Goal: Information Seeking & Learning: Learn about a topic

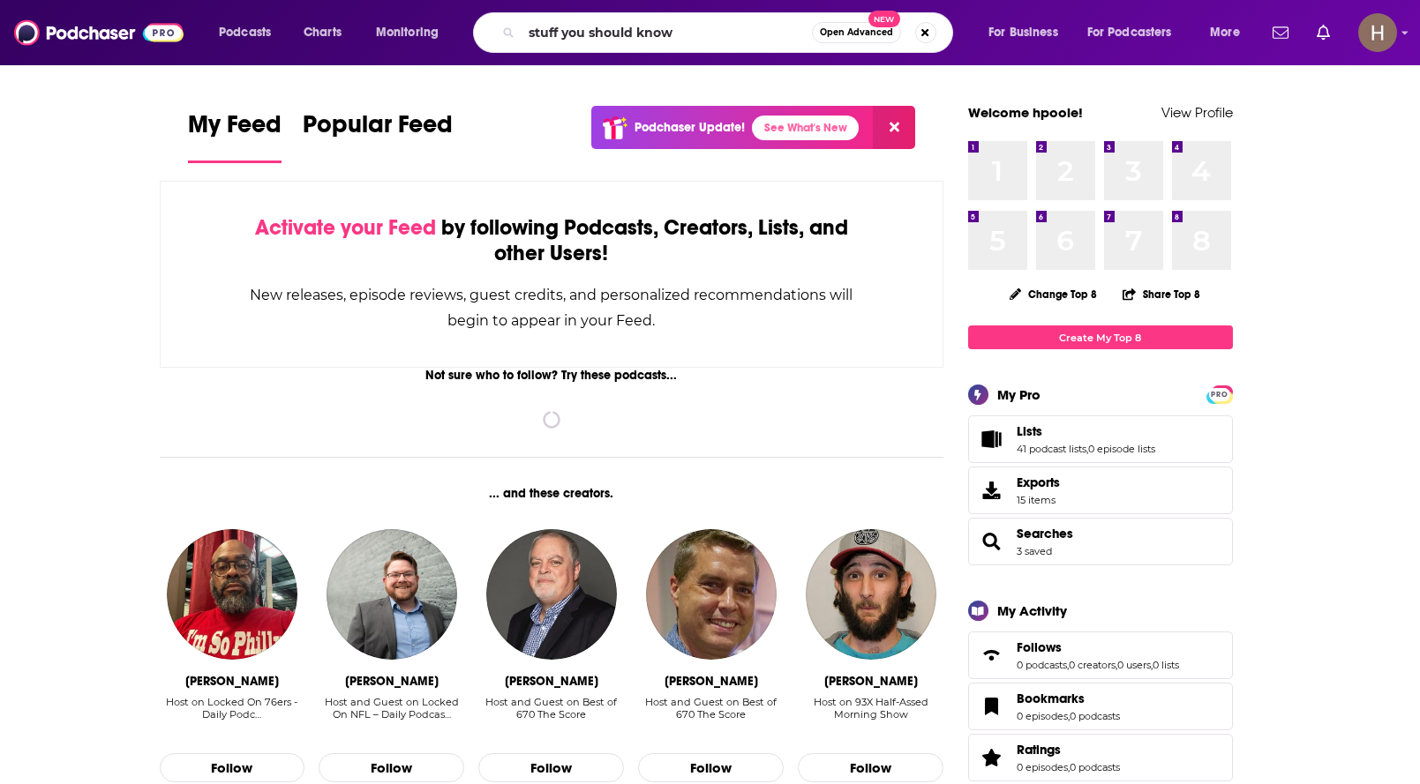
type input "stuff you should know"
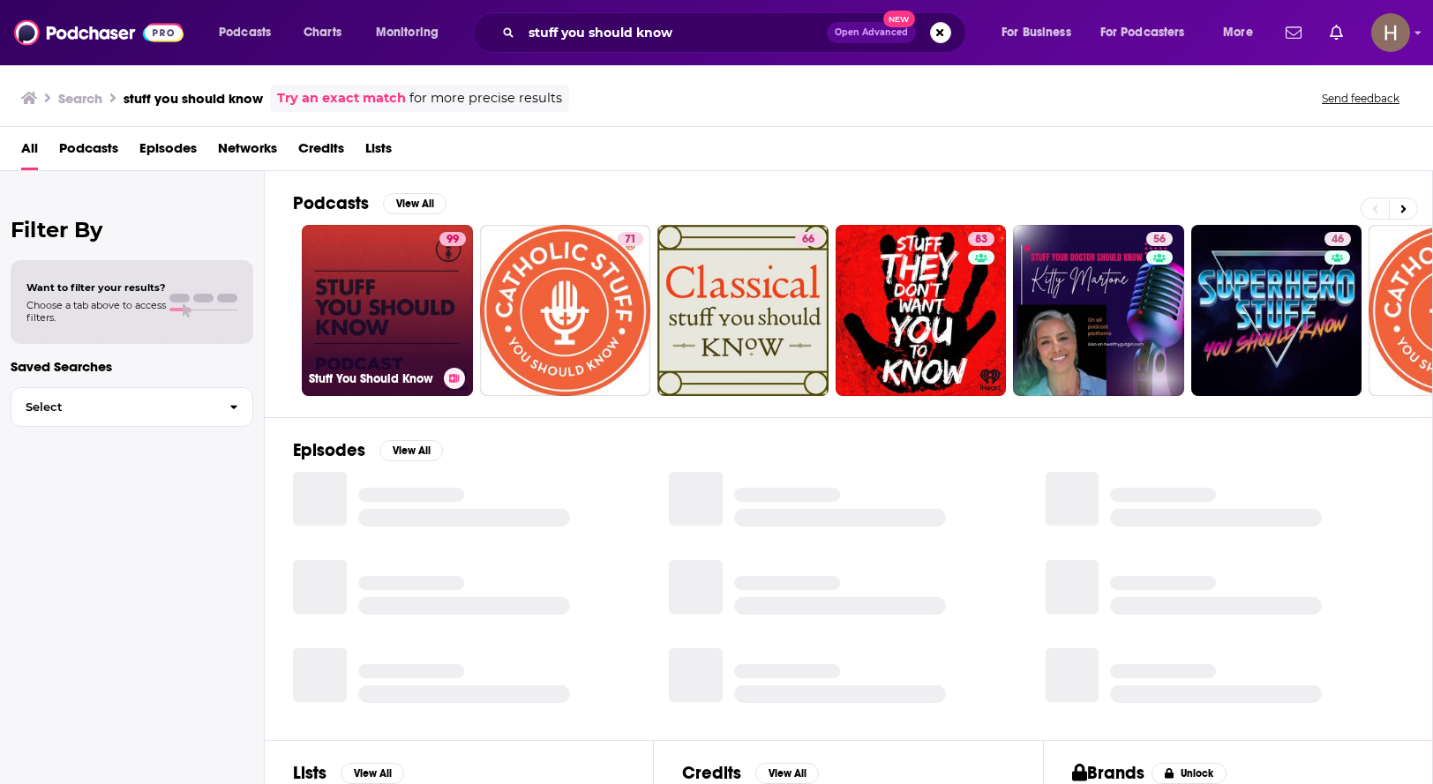
click at [348, 282] on link "99 Stuff You Should Know" at bounding box center [387, 310] width 171 height 171
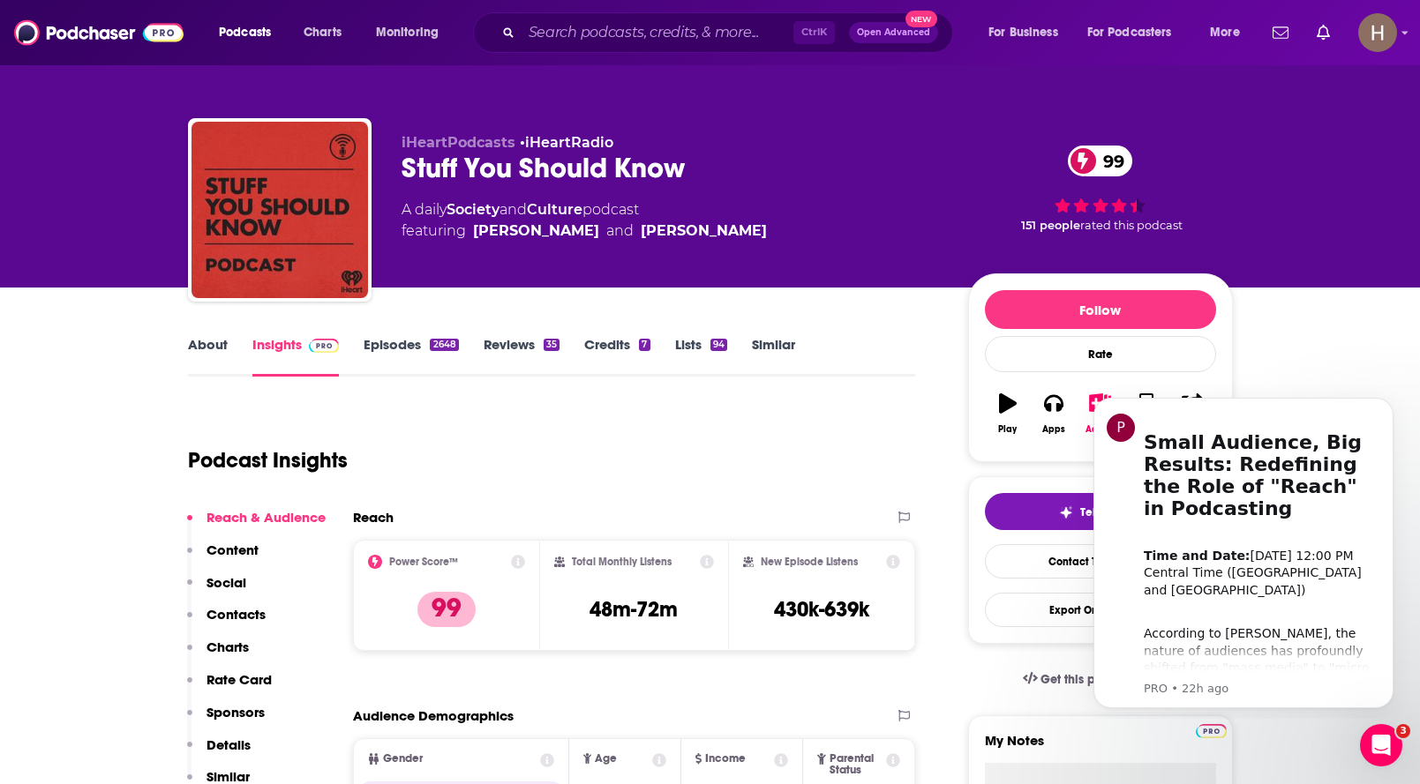
click at [667, 37] on input "Search podcasts, credits, & more..." at bounding box center [657, 33] width 272 height 28
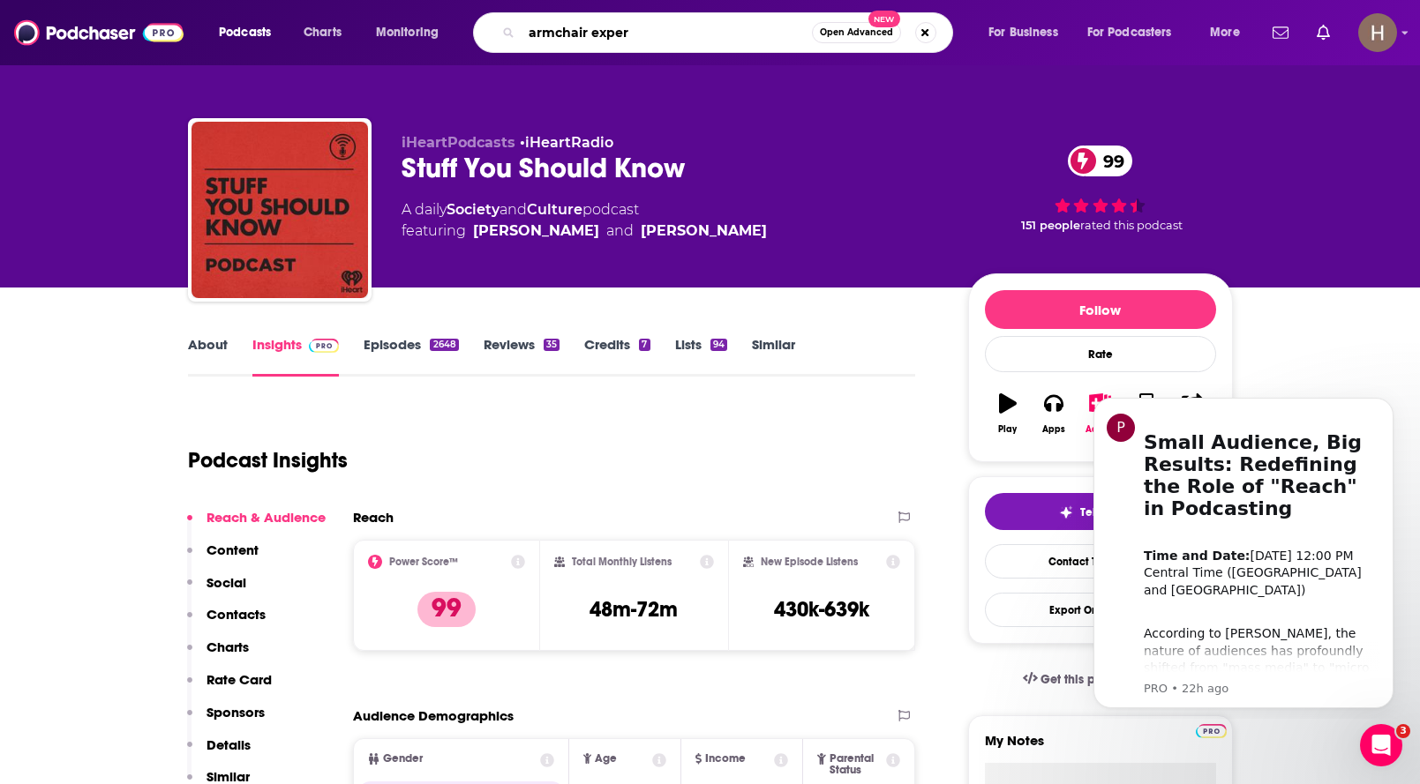
type input "armchair expert"
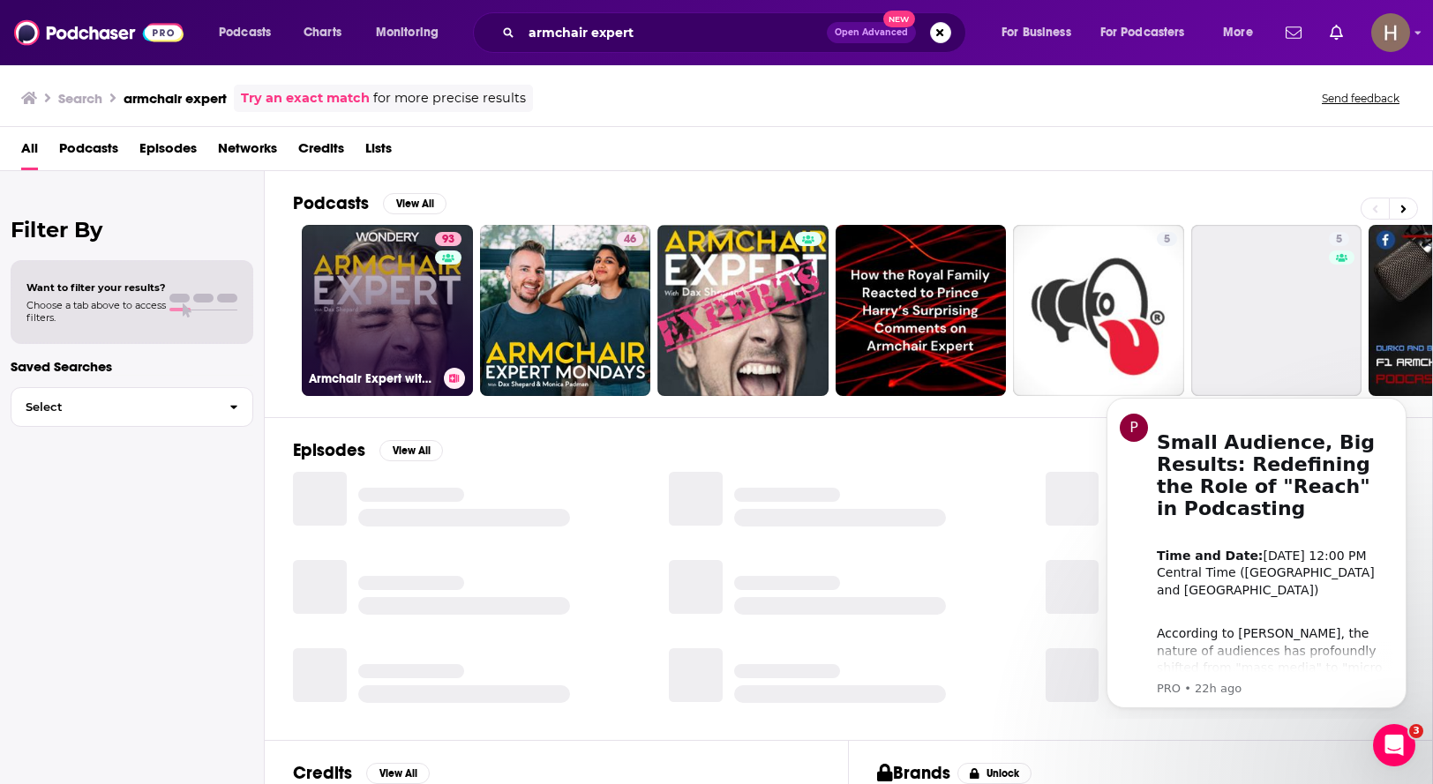
click at [387, 284] on link "93 Armchair Expert with [PERSON_NAME]" at bounding box center [387, 310] width 171 height 171
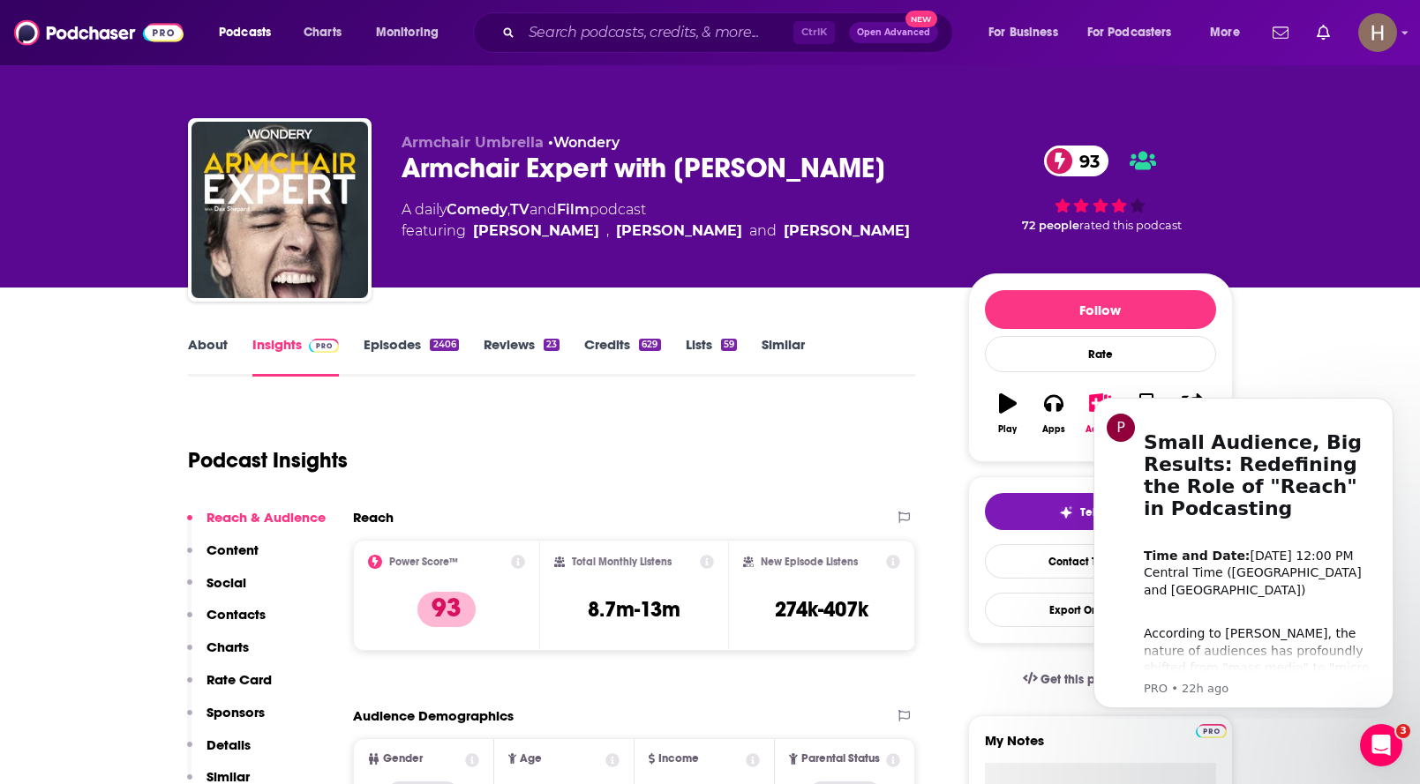
click at [378, 348] on link "Episodes 2406" at bounding box center [410, 356] width 94 height 41
